Goal: Task Accomplishment & Management: Manage account settings

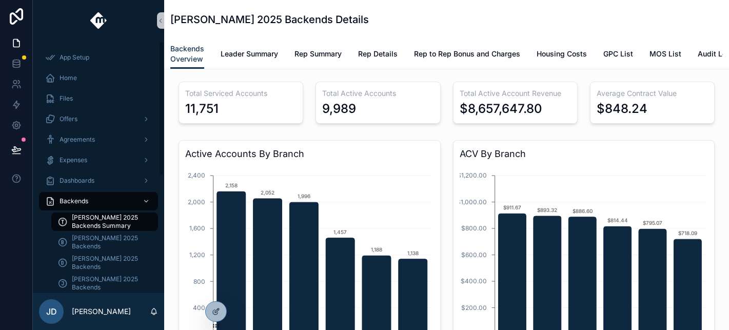
scroll to position [218, 0]
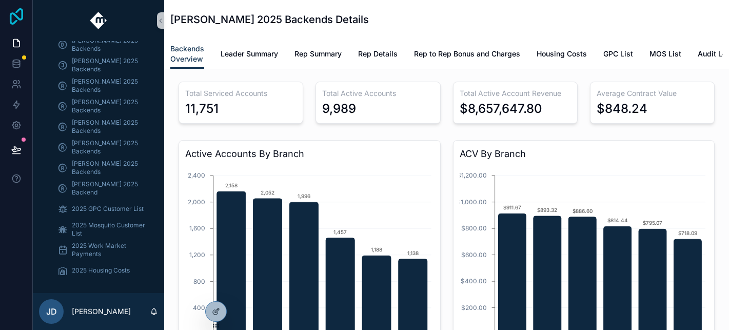
click at [15, 21] on icon at bounding box center [16, 16] width 13 height 16
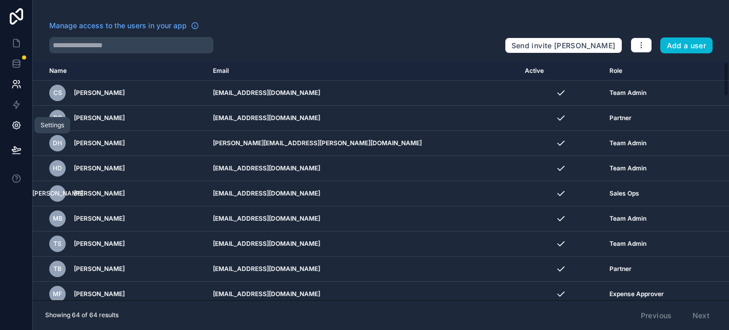
click at [21, 124] on icon at bounding box center [16, 125] width 10 height 10
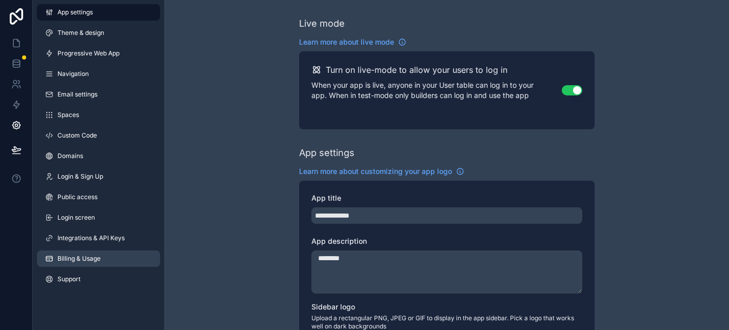
click at [73, 254] on span "Billing & Usage" at bounding box center [78, 258] width 43 height 8
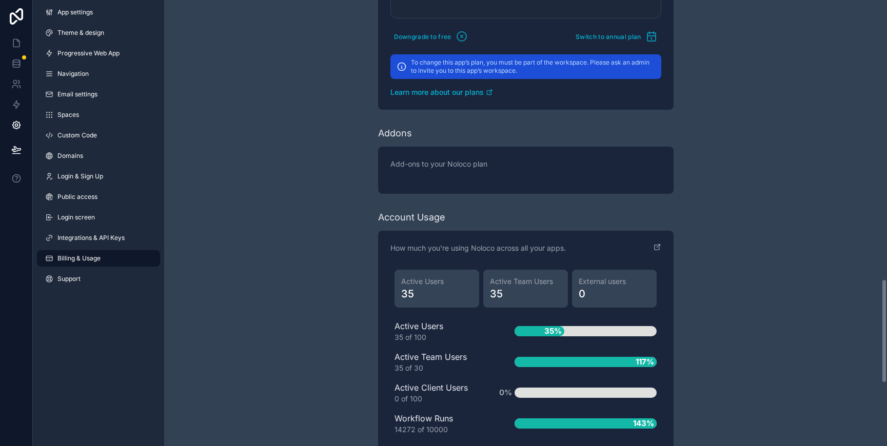
scroll to position [1037, 0]
